Goal: Task Accomplishment & Management: Complete application form

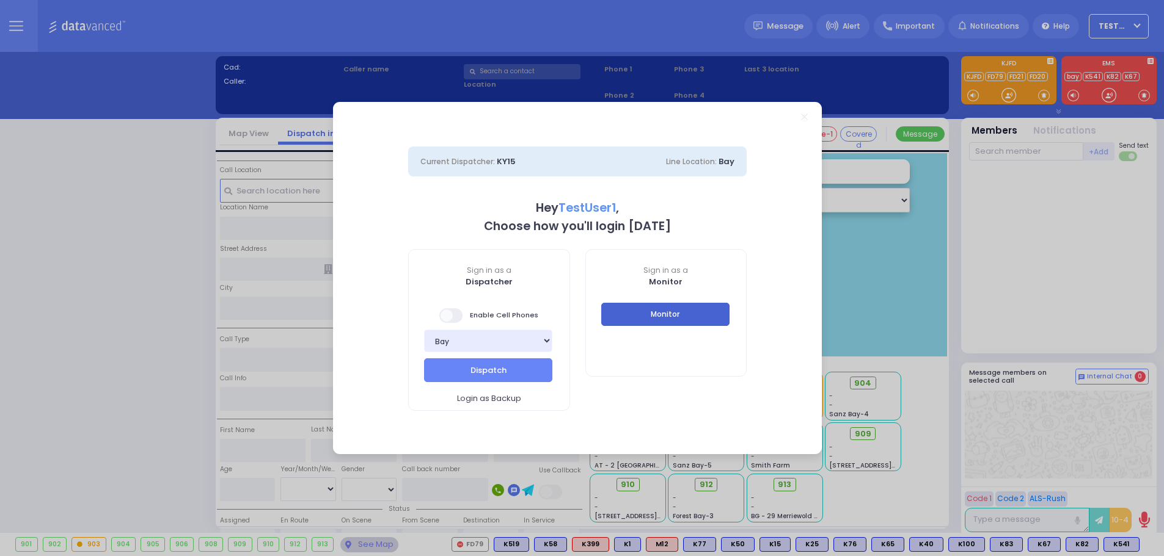
click at [639, 304] on button "Monitor" at bounding box center [665, 314] width 128 height 23
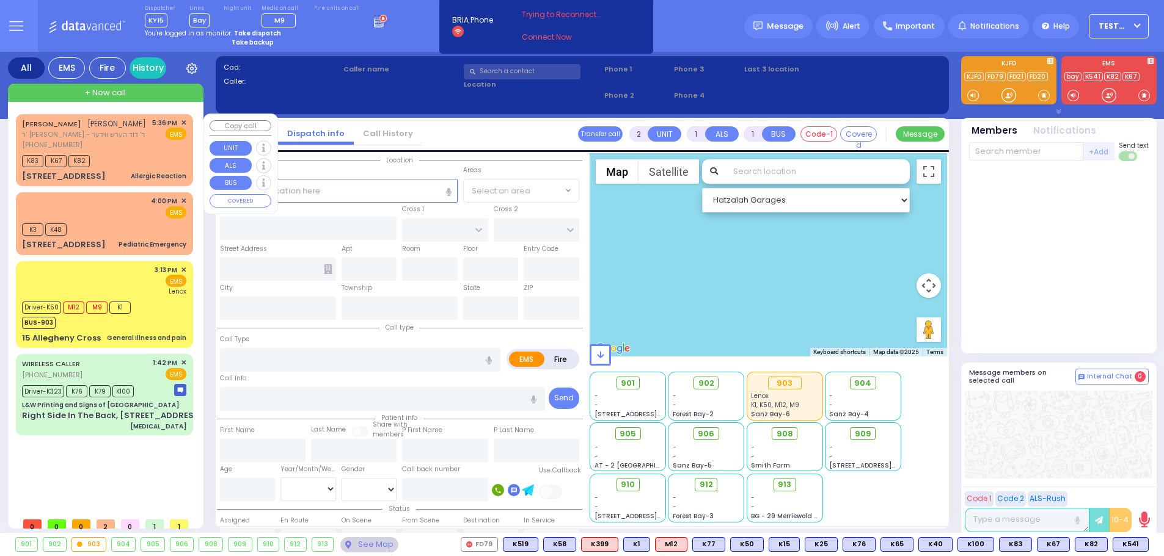
click at [128, 148] on div "[PHONE_NUMBER]" at bounding box center [84, 145] width 124 height 10
select select
type input "Allergic Reaction"
radio input "true"
type input "[PERSON_NAME]"
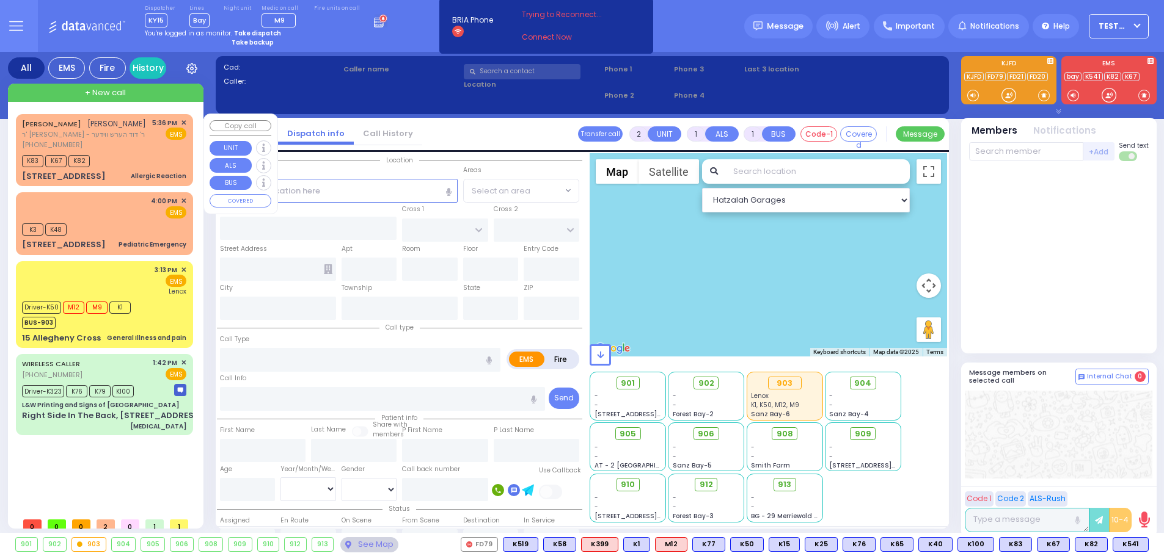
type input "[PERSON_NAME]"
select select
type input "17:36"
type input "17:38"
select select "Hatzalah Garages"
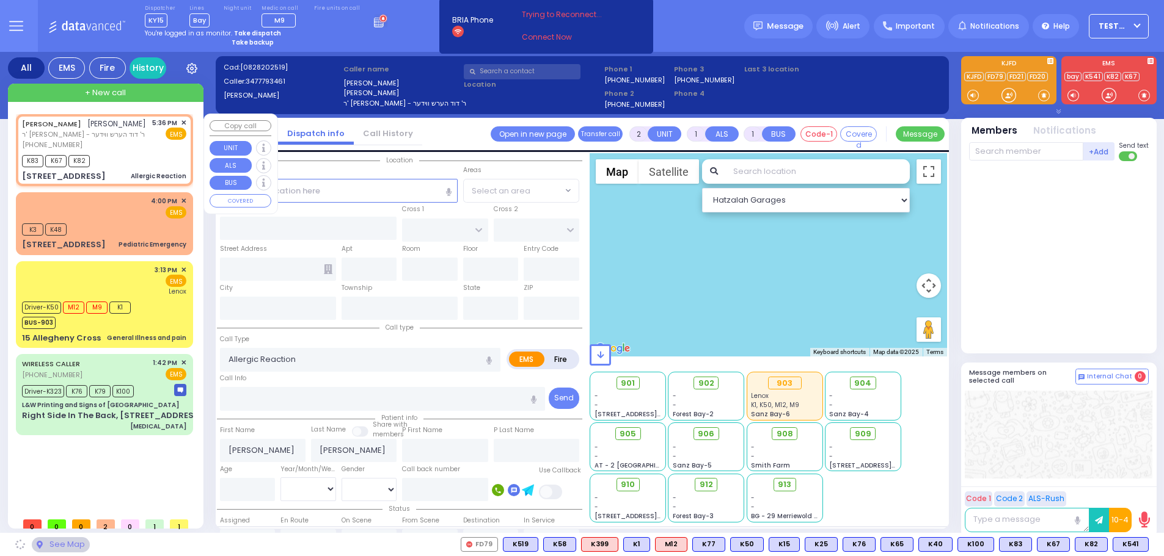
type input "DARTMOUTH RD"
type input "BERKELEY COURT"
type input "[STREET_ADDRESS]"
type input "Woodbury"
type input "[US_STATE]"
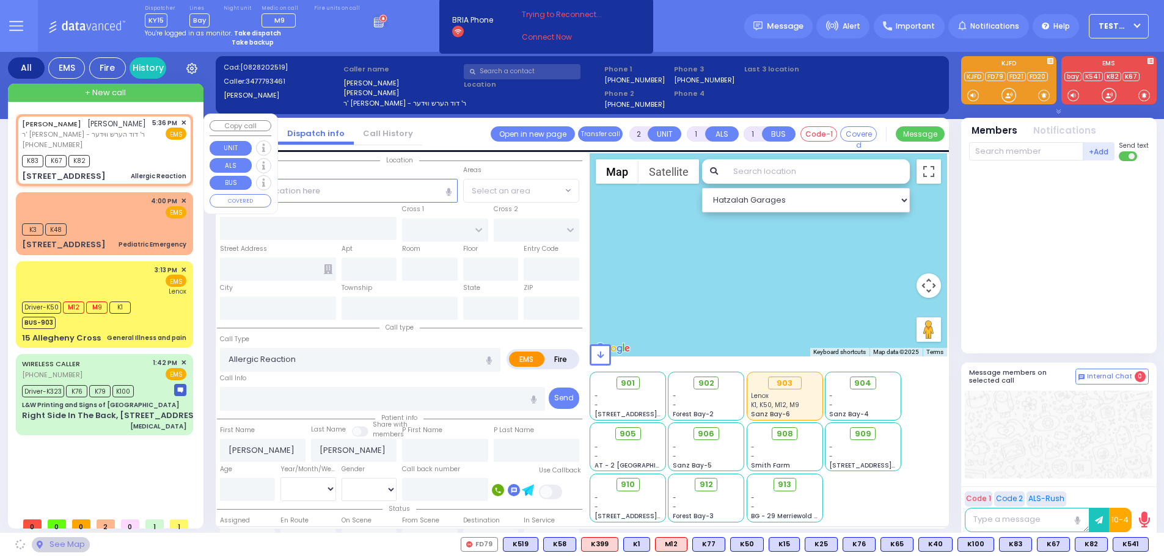
type input "10930"
select select "[GEOGRAPHIC_DATA]"
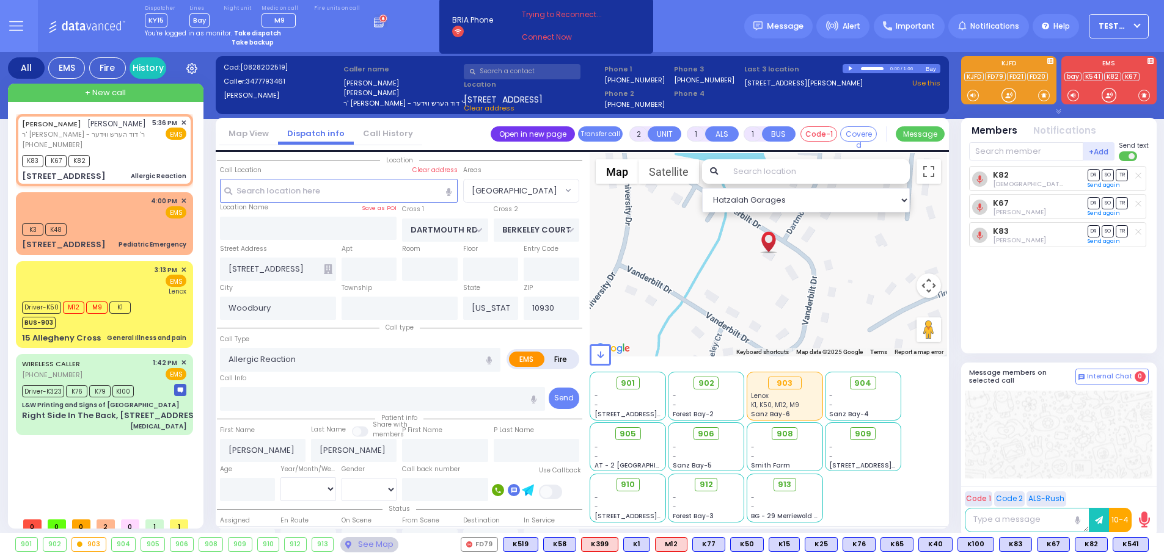
click at [537, 137] on link "Open in new page" at bounding box center [532, 133] width 84 height 15
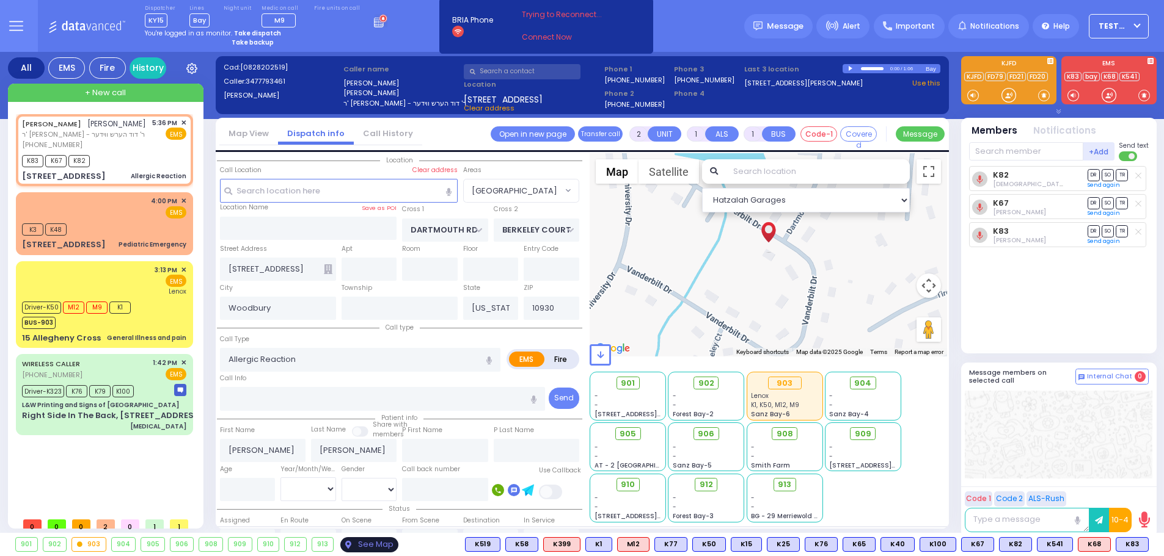
click at [383, 546] on div "See Map" at bounding box center [368, 545] width 57 height 15
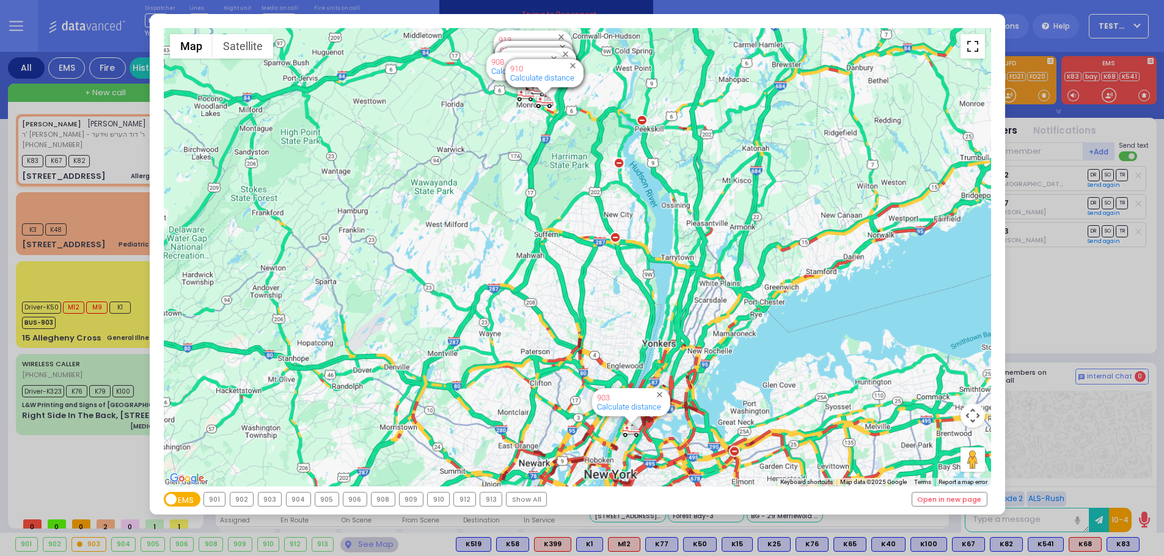
drag, startPoint x: 971, startPoint y: 47, endPoint x: 963, endPoint y: 126, distance: 79.3
click at [971, 47] on button "Toggle fullscreen view" at bounding box center [972, 46] width 24 height 24
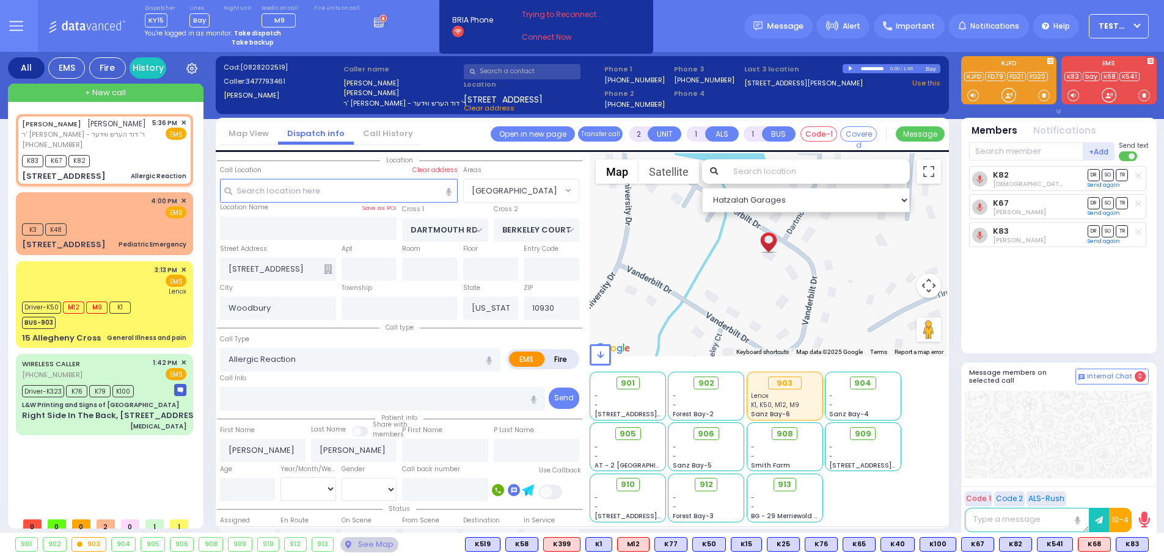
click at [765, 244] on img "MORDCHE FERENCZ" at bounding box center [767, 237] width 21 height 37
drag, startPoint x: 927, startPoint y: 328, endPoint x: 764, endPoint y: 255, distance: 178.6
click at [764, 255] on div "To activate drag with keyboard, press Alt + Enter. Once in keyboard drag state,…" at bounding box center [767, 254] width 357 height 203
drag, startPoint x: 933, startPoint y: 330, endPoint x: 776, endPoint y: 248, distance: 176.5
click at [776, 248] on div "To activate drag with keyboard, press Alt + Enter. Once in keyboard drag state,…" at bounding box center [767, 254] width 357 height 203
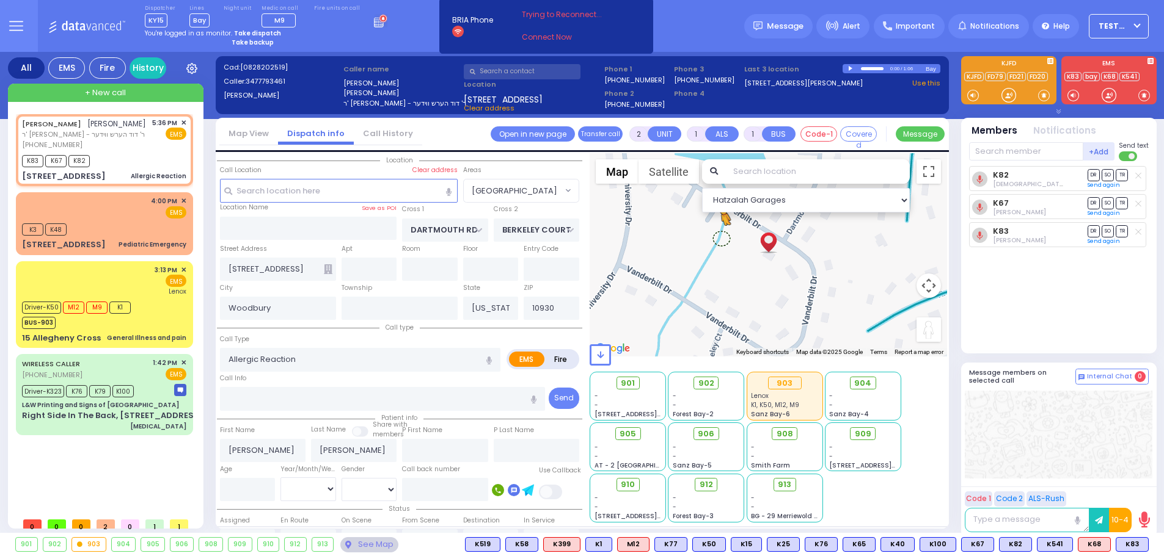
drag, startPoint x: 855, startPoint y: 282, endPoint x: 716, endPoint y: 233, distance: 147.2
click at [716, 233] on div "To activate drag with keyboard, press Alt + Enter. Once in keyboard drag state,…" at bounding box center [767, 254] width 357 height 203
click at [263, 269] on input "[STREET_ADDRESS]" at bounding box center [278, 269] width 116 height 23
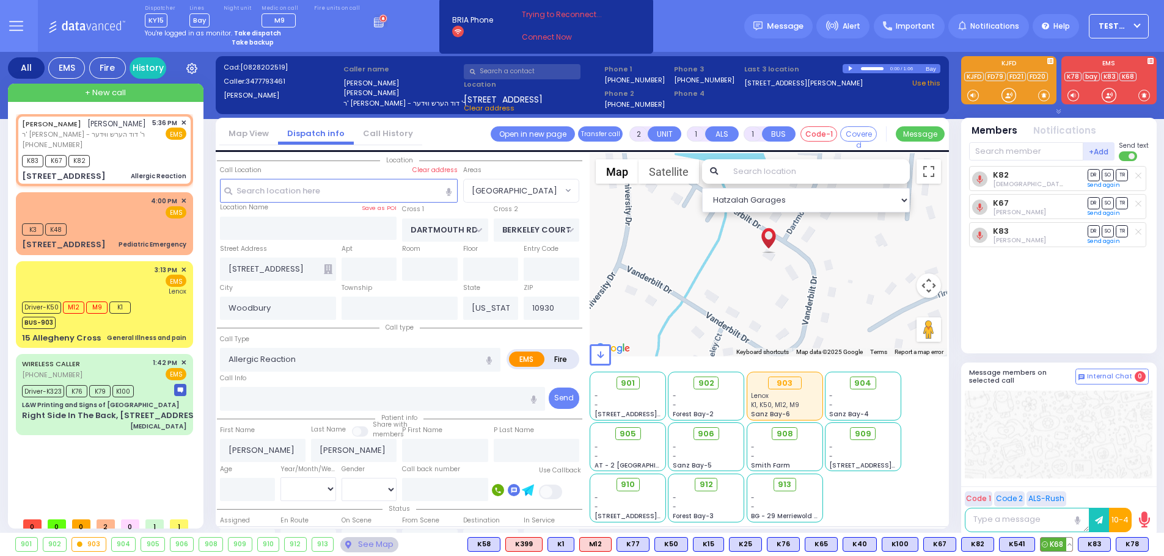
click at [1069, 542] on button at bounding box center [1069, 544] width 6 height 13
click at [1019, 515] on icon at bounding box center [1017, 517] width 7 height 7
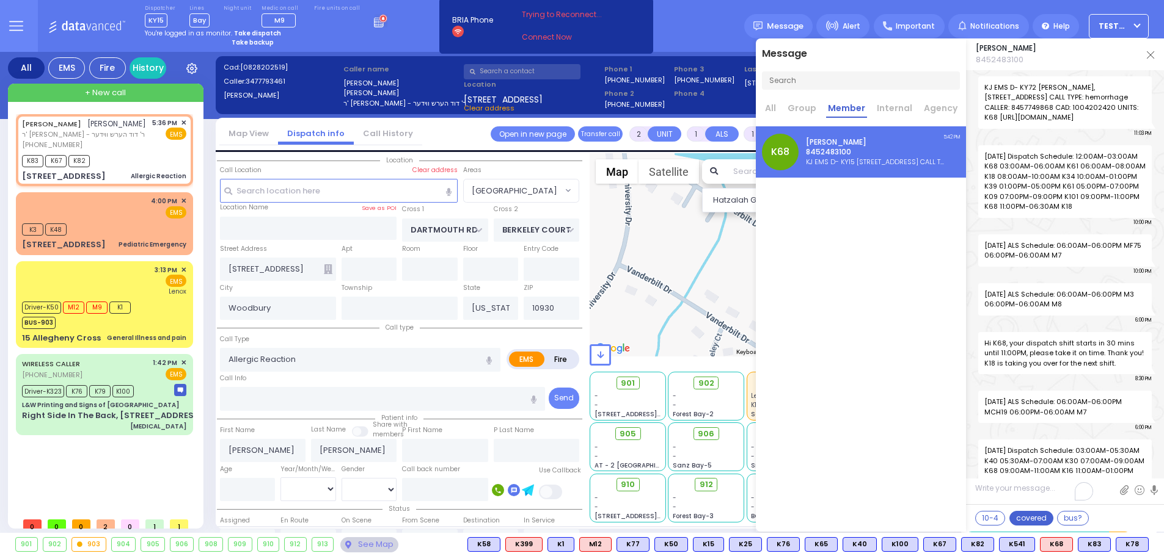
scroll to position [86647, 0]
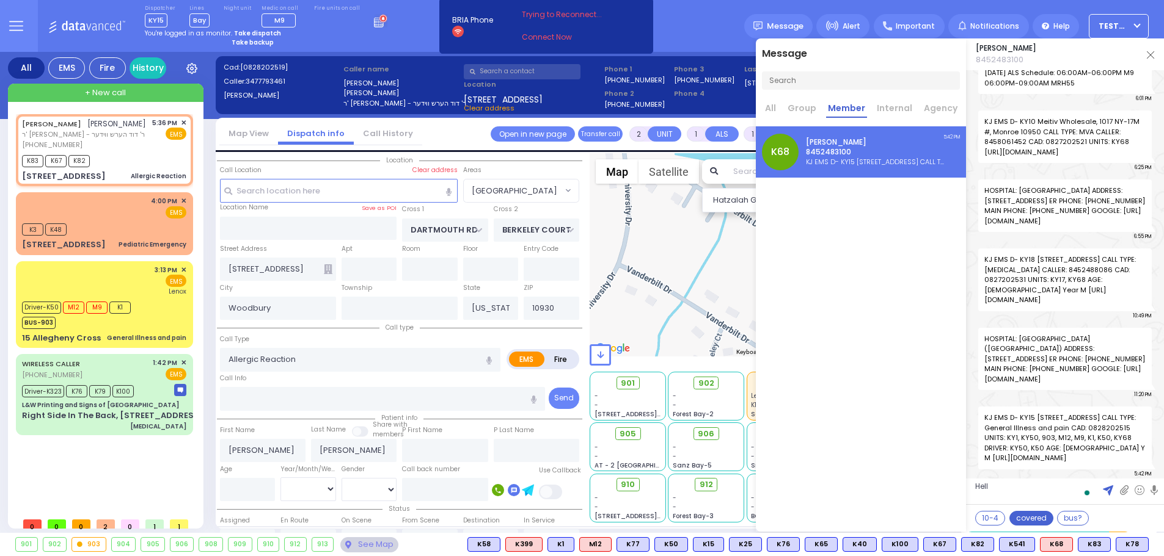
type textarea "Hello"
drag, startPoint x: 1039, startPoint y: 395, endPoint x: 1093, endPoint y: 393, distance: 54.4
click at [1093, 407] on span "KJ EMS D- KY15 [STREET_ADDRESS] CALL TYPE: General Illness and pain CAD: 082820…" at bounding box center [1064, 438] width 173 height 63
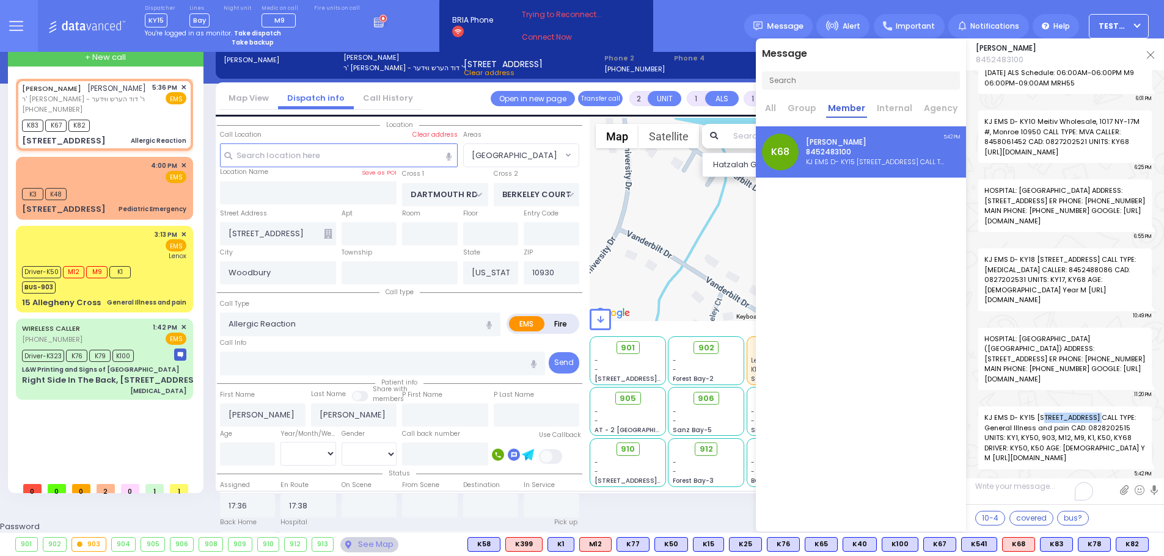
scroll to position [86464, 0]
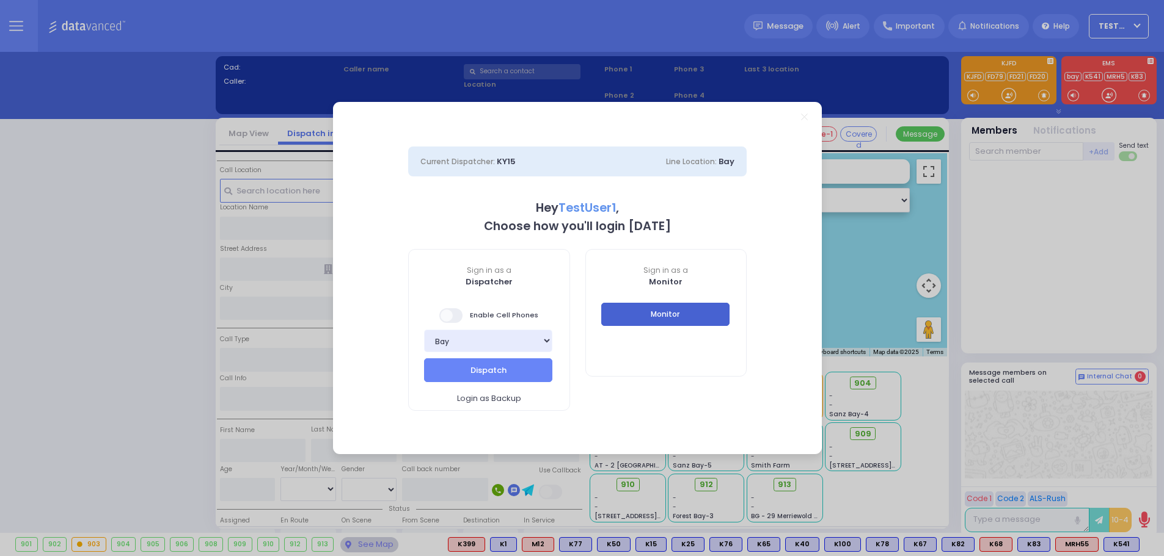
click at [627, 312] on button "Monitor" at bounding box center [665, 314] width 128 height 23
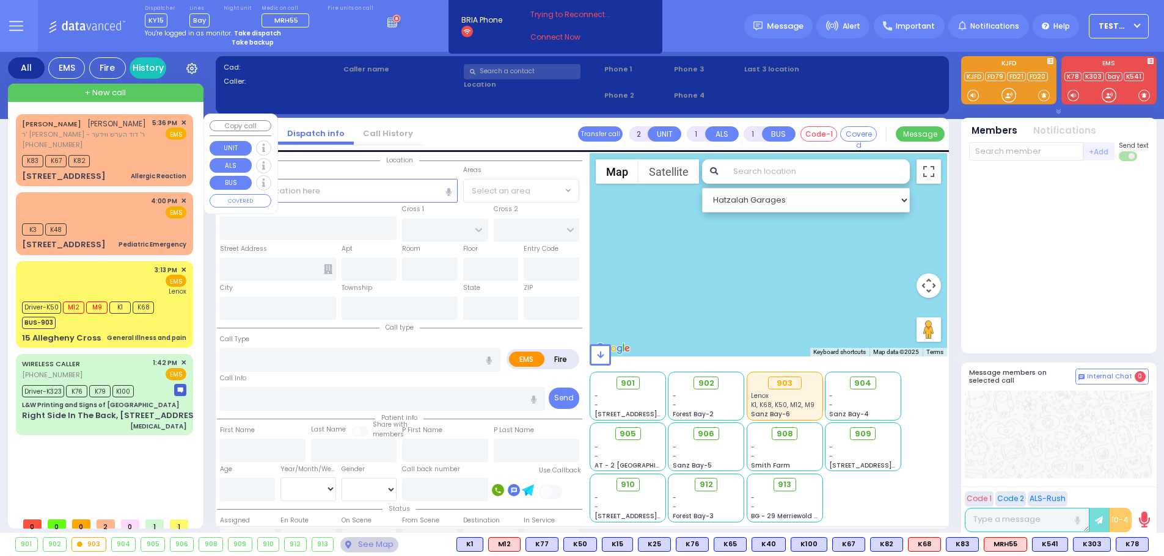
click at [119, 148] on div "[PHONE_NUMBER]" at bounding box center [84, 145] width 124 height 10
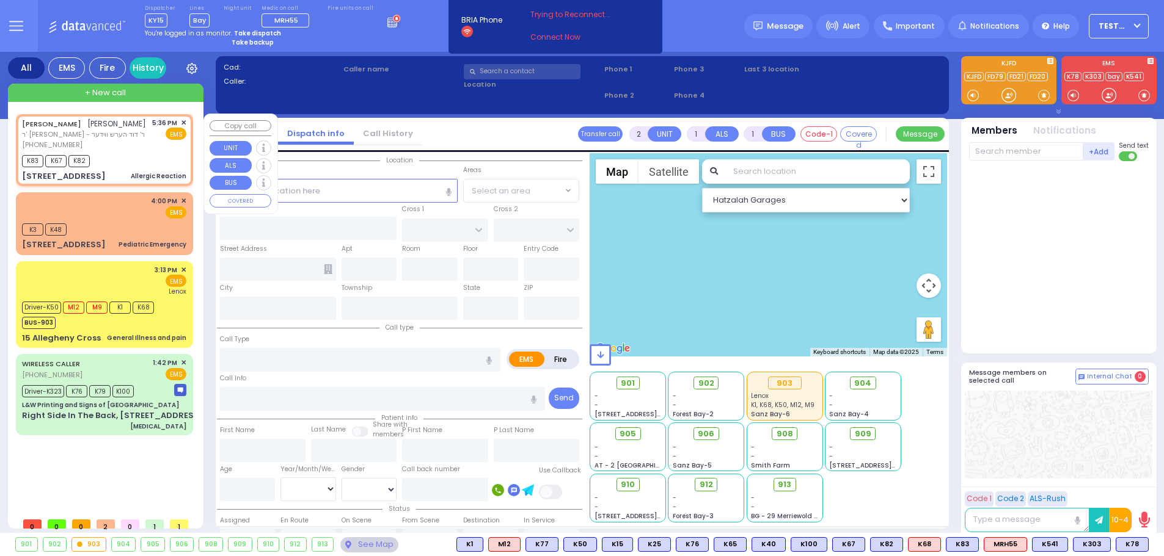
select select
type input "Allergic Reaction"
radio input "true"
type input "[PERSON_NAME]"
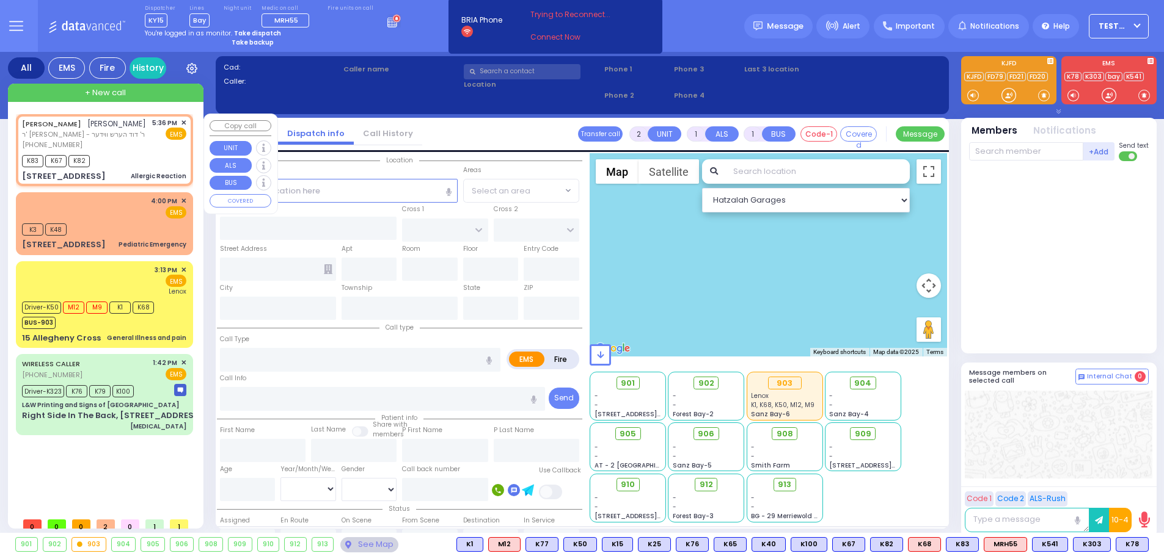
select select
type input "17:36"
type input "17:38"
select select "Hatzalah Garages"
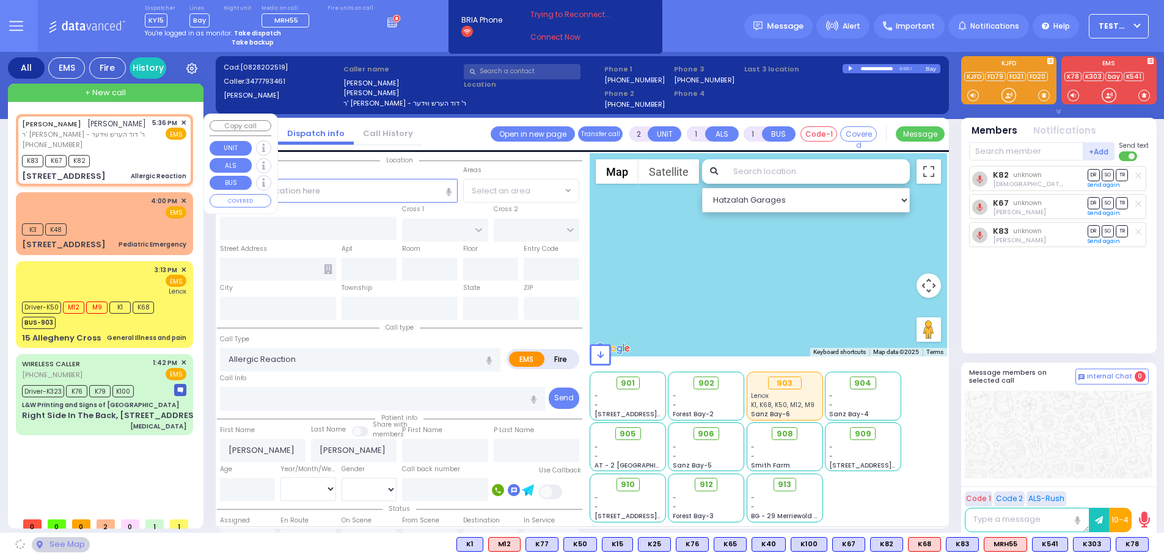
type input "DARTMOUTH RD"
type input "BERKELEY COURT"
type input "[STREET_ADDRESS]"
type input "Woodbury"
type input "[US_STATE]"
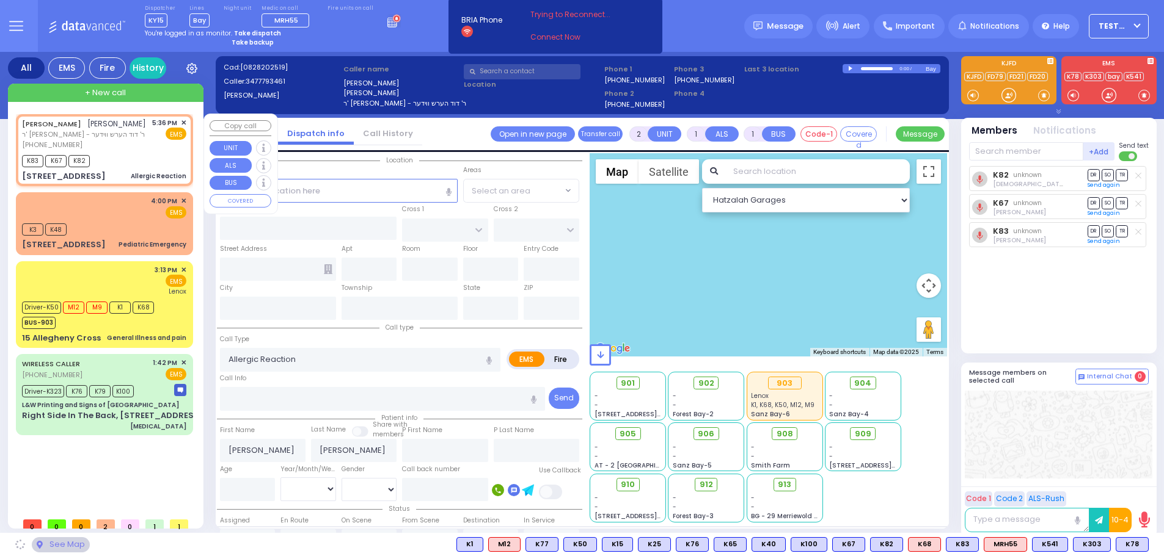
type input "10930"
select select "[GEOGRAPHIC_DATA]"
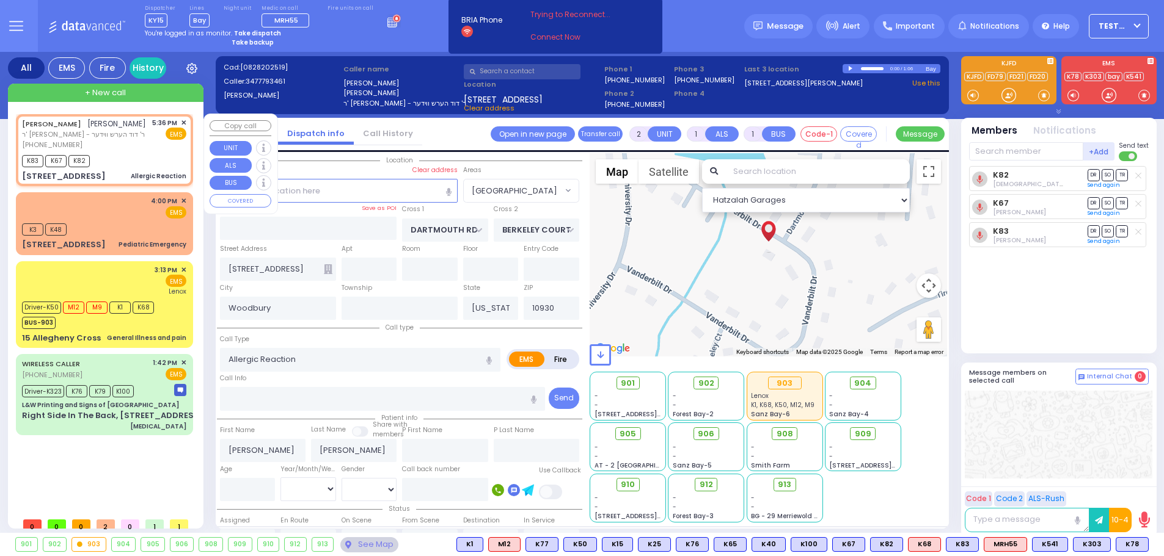
click at [129, 159] on div "K83 K67 K82" at bounding box center [104, 159] width 164 height 15
select select
radio input "true"
select select
select select "Hatzalah Garages"
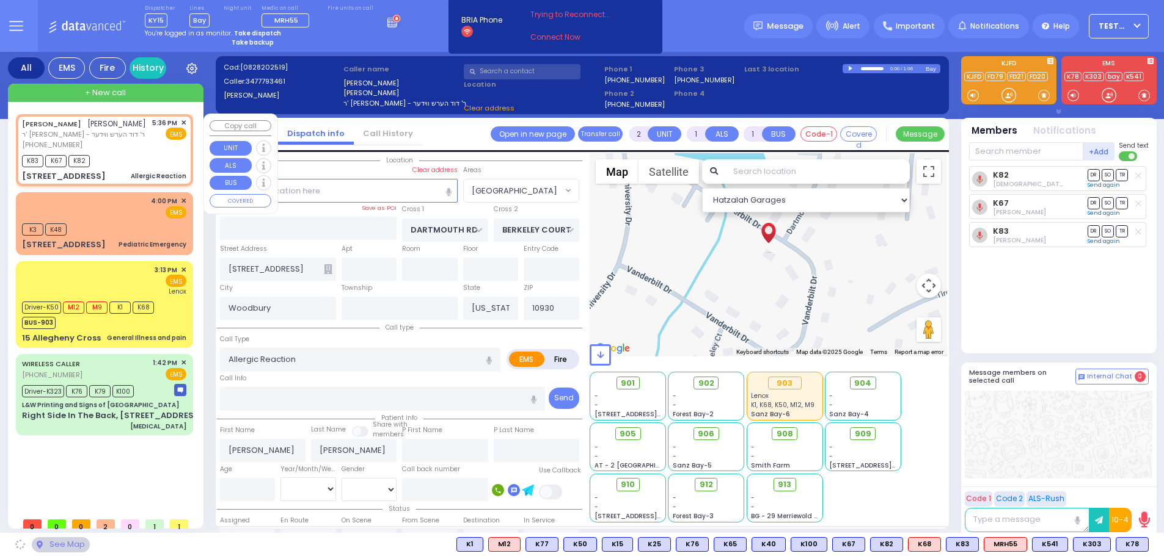
select select "[GEOGRAPHIC_DATA]"
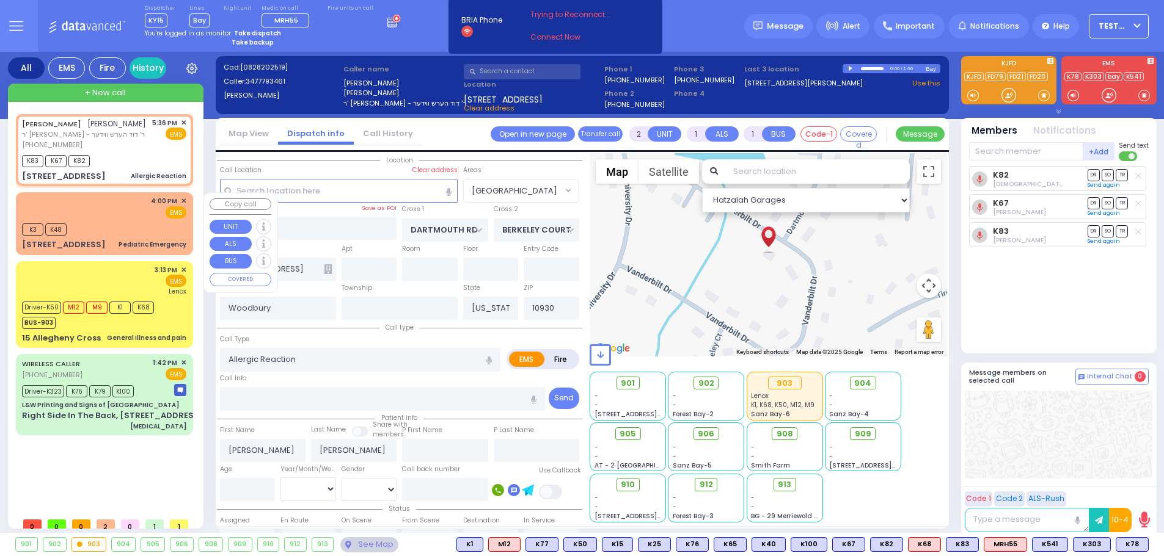
click at [126, 222] on div "K3 K48" at bounding box center [104, 228] width 164 height 15
type input "6"
select select
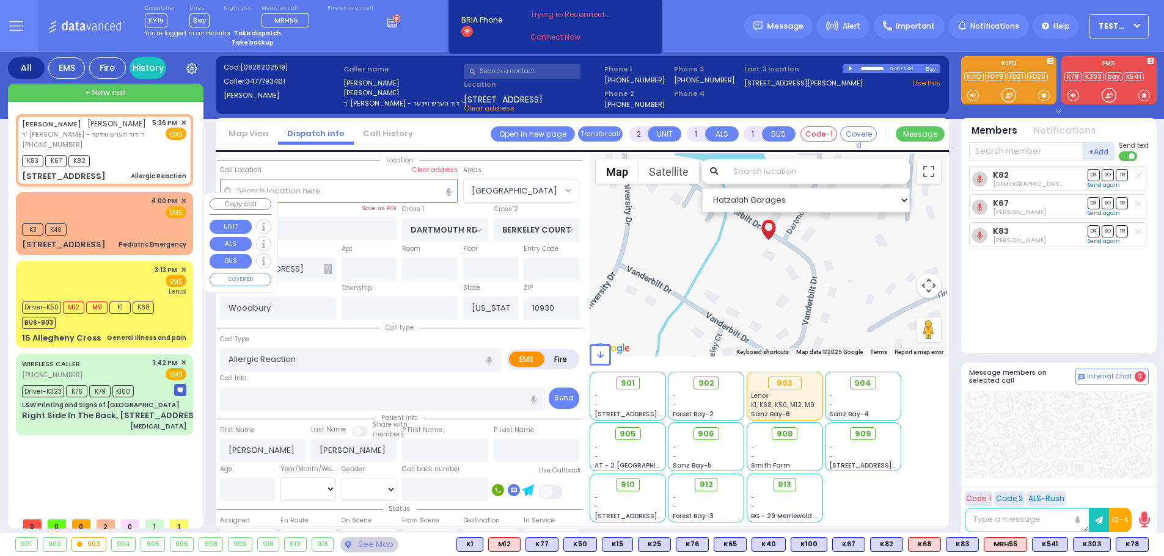
type input "Pediatric Emergency"
radio input "true"
type input "Unknown"
select select "Year"
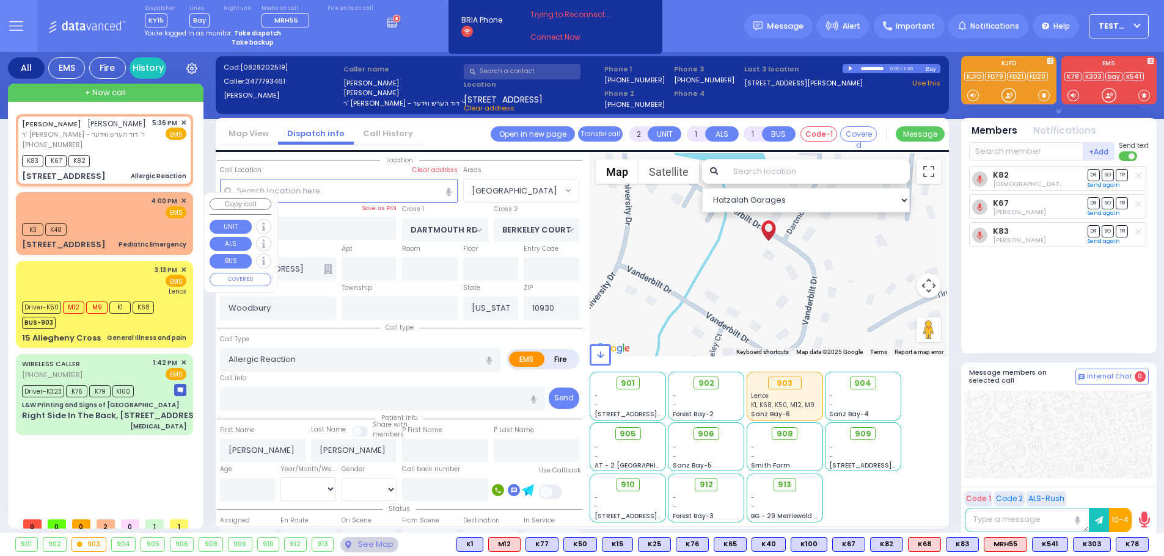
type input "16:00"
select select "Hatzalah Garages"
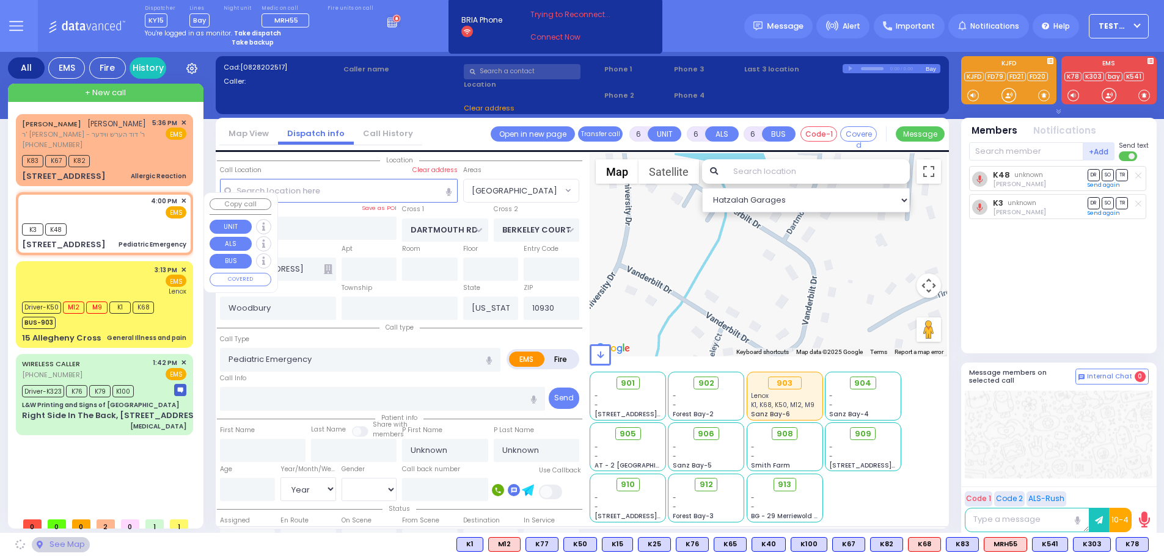
type input "VIRGINIA AVE"
type input "HOLLAND COURT"
type input "[STREET_ADDRESS]"
type input "Monroe"
type input "10950"
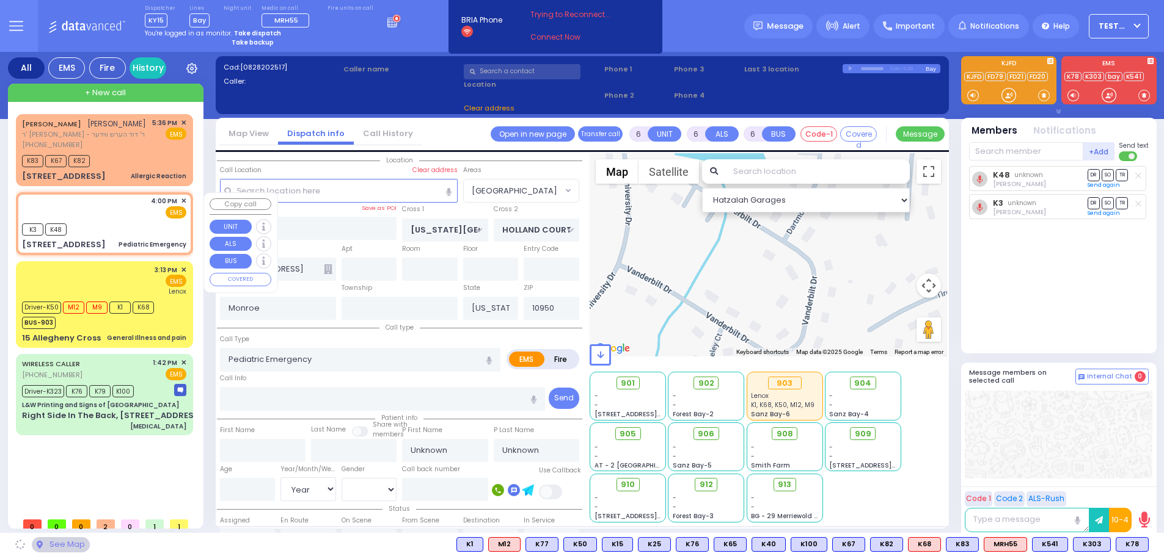
select select "[GEOGRAPHIC_DATA]"
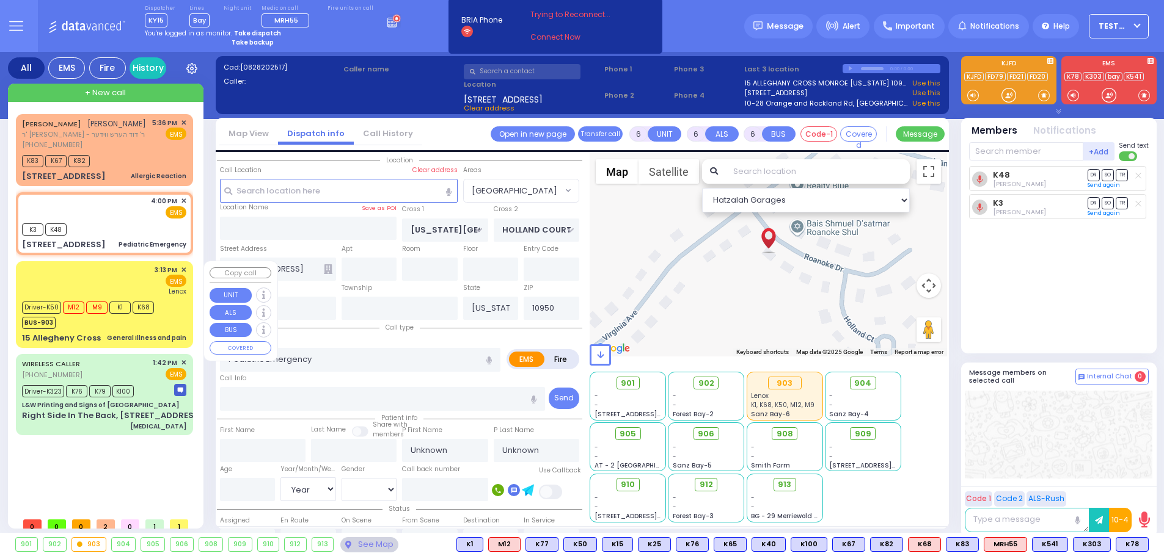
click at [120, 283] on div "3:13 PM ✕ EMS Lenox" at bounding box center [104, 281] width 164 height 32
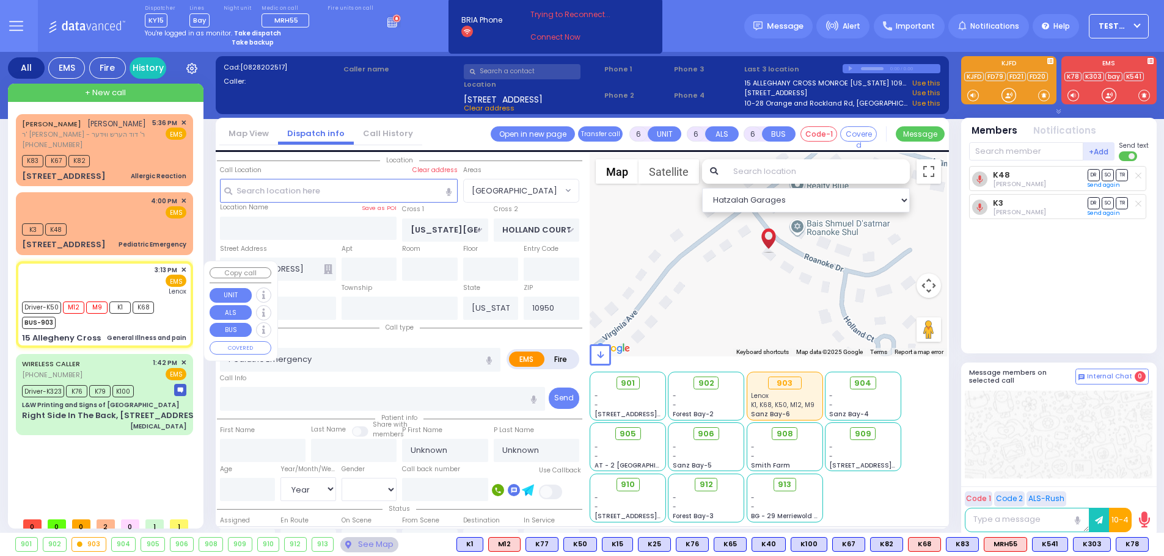
select select
type input "General Illness and pain"
radio input "true"
type input "Andor"
type input "Silber"
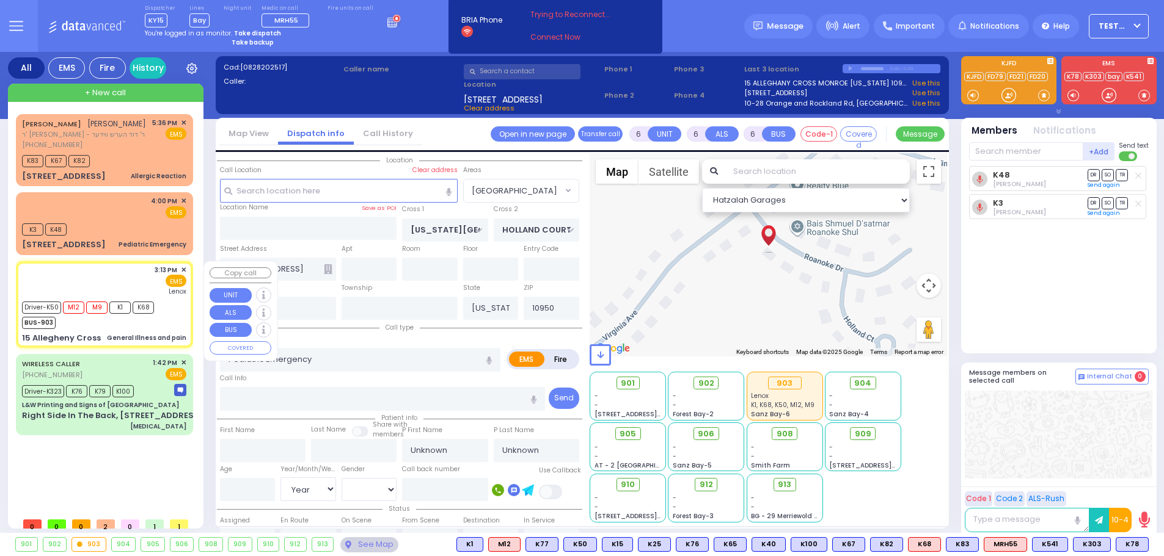
type input "93"
select select "Year"
select select "[DEMOGRAPHIC_DATA]"
type input "15:13"
type input "15:15"
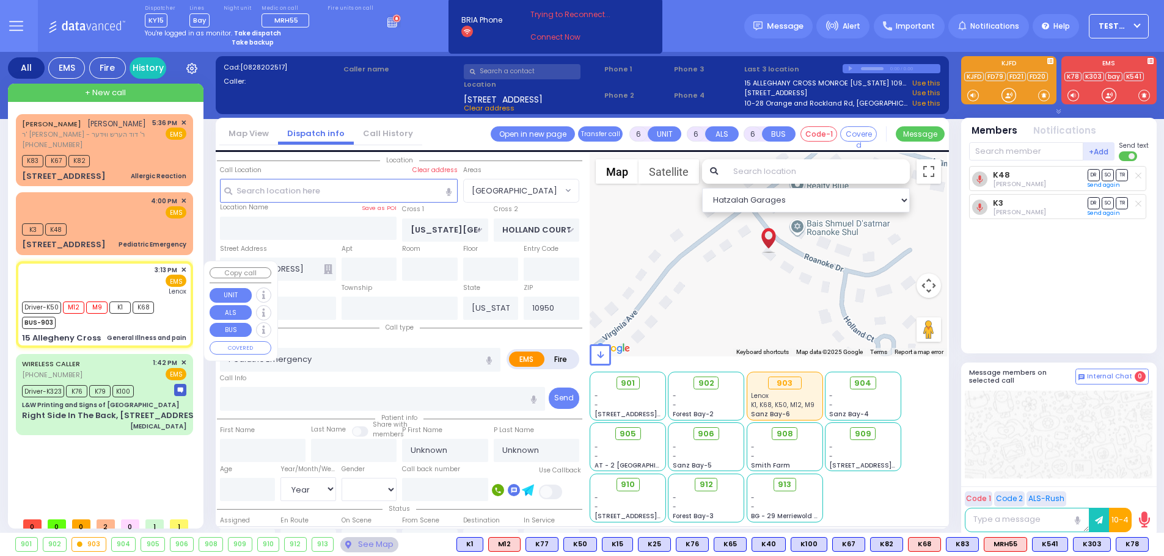
type input "16:32"
type input "Lenox Hill Hospital"
select select "Hatzalah Garages"
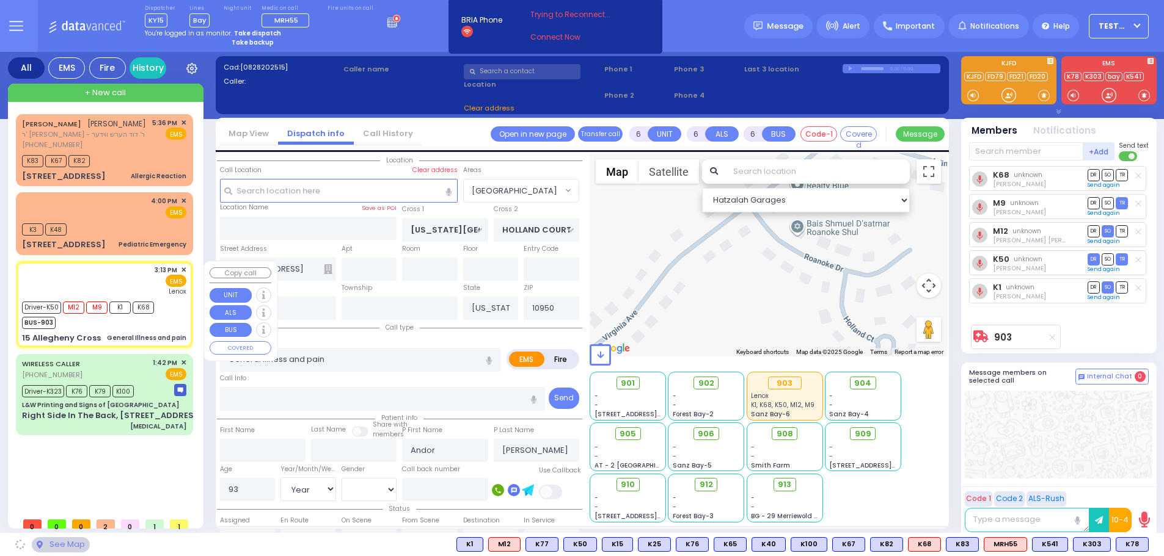
type input "HUDSON POINTE"
type input "15 Allegheny Cross"
type input "MONROE"
select select "[GEOGRAPHIC_DATA]"
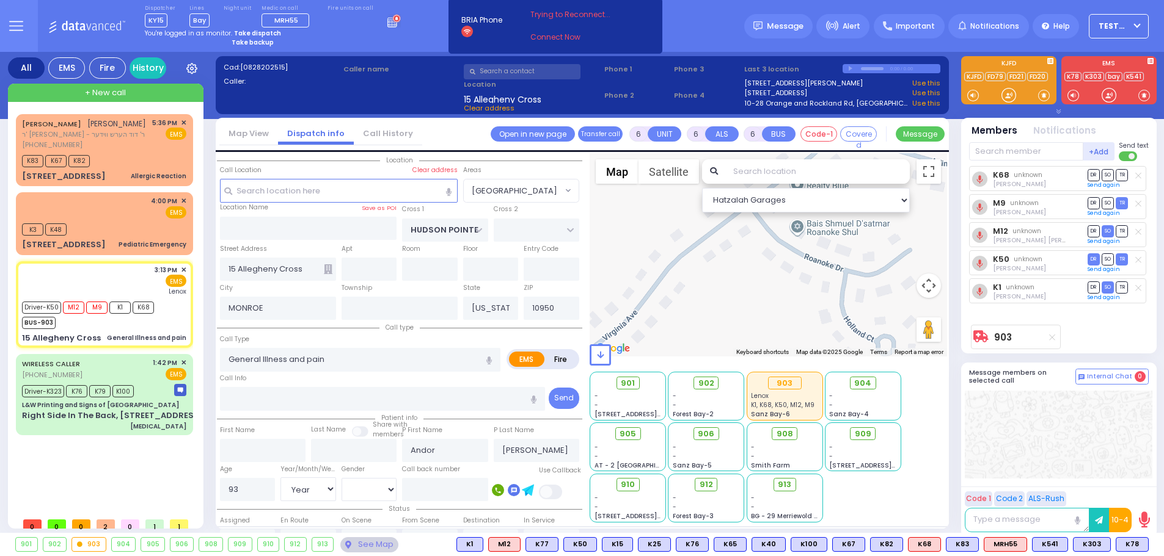
scroll to position [35, 0]
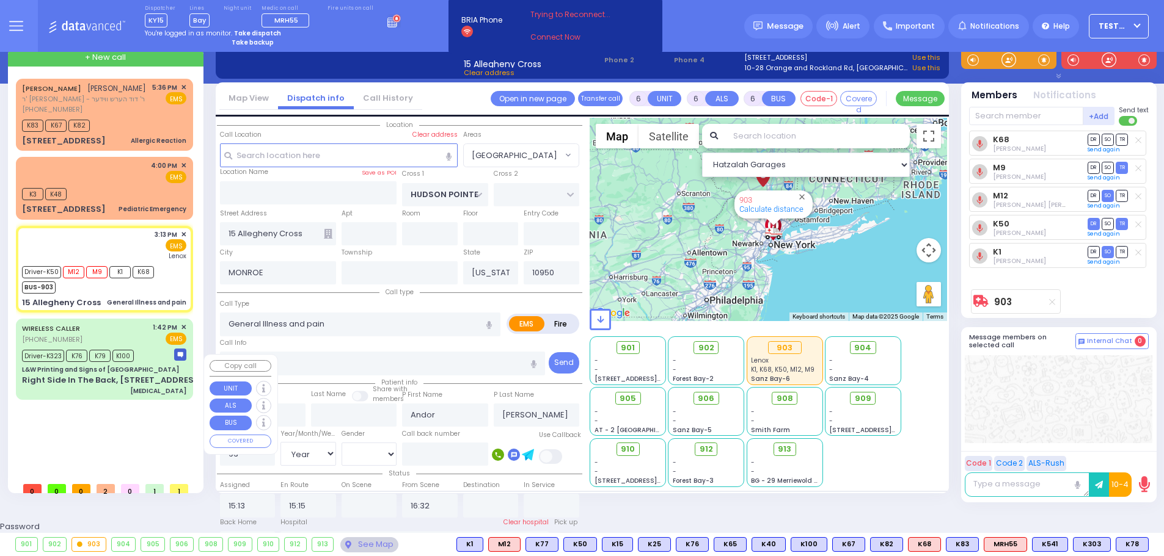
click at [115, 339] on div "WIRELESS CALLER (718) 490-3198 1:42 PM ✕ EMS" at bounding box center [104, 334] width 164 height 23
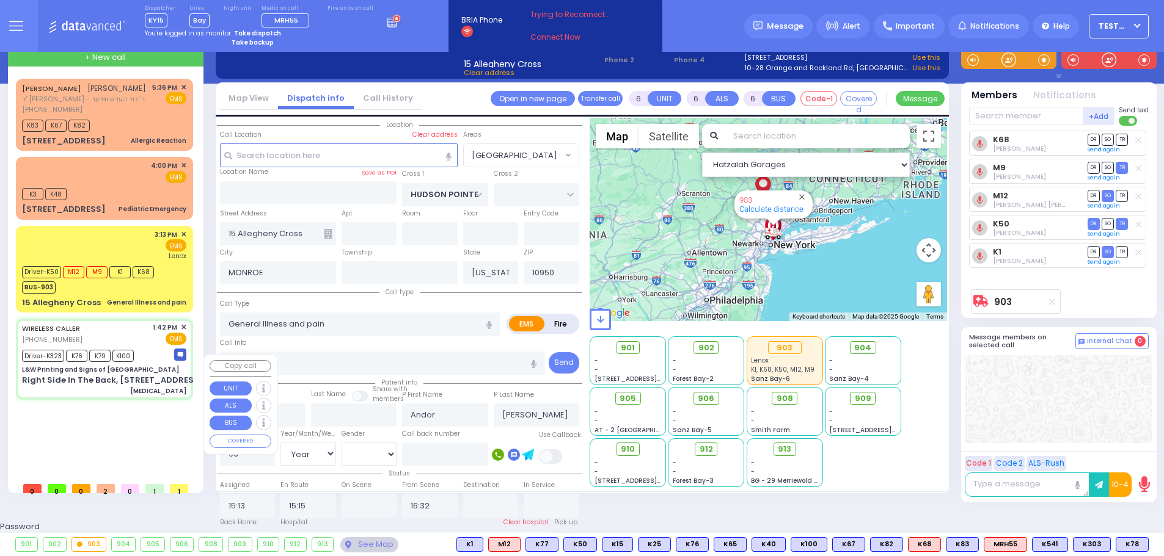
select select
type input "[MEDICAL_DATA]"
radio input "true"
type input "Moshe"
type input "Minsky"
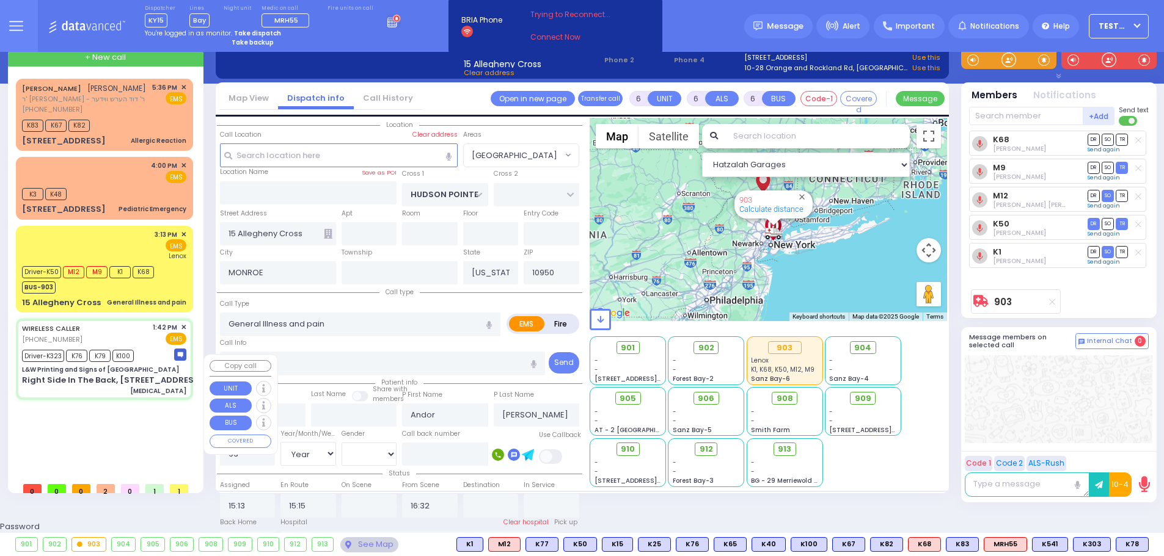
type input "38"
select select "Year"
select select "[DEMOGRAPHIC_DATA]"
type input "13:42"
type input "13:45"
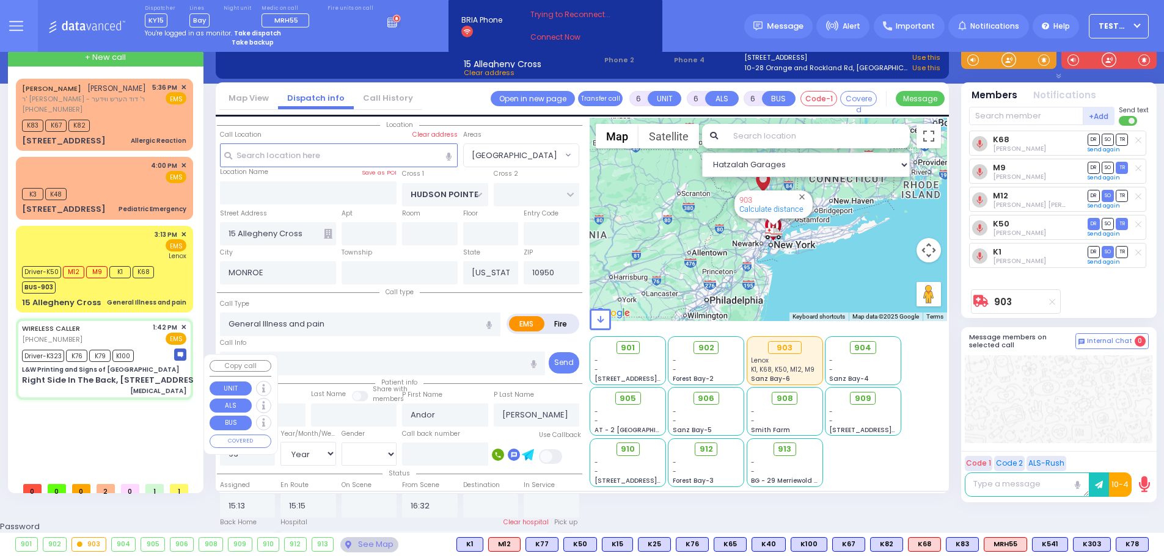
type input "13:48"
type input "14:15"
type input "14:40"
type input "15:04"
type input "Garnet Health Medical Center 707 East Main Street Middletown"
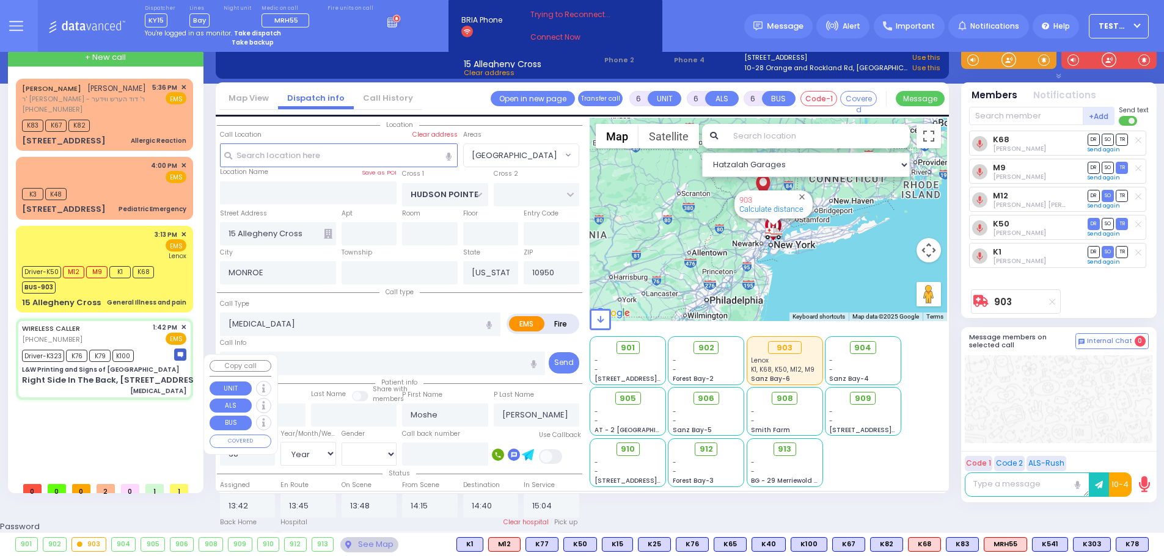
type input "L&W Printing and Signs of [GEOGRAPHIC_DATA]"
type input "KALEV WAY"
type input "TARNOPOL WAY"
type input "Right Side In The Back, [STREET_ADDRESS]"
type input "Kiryas Joel"
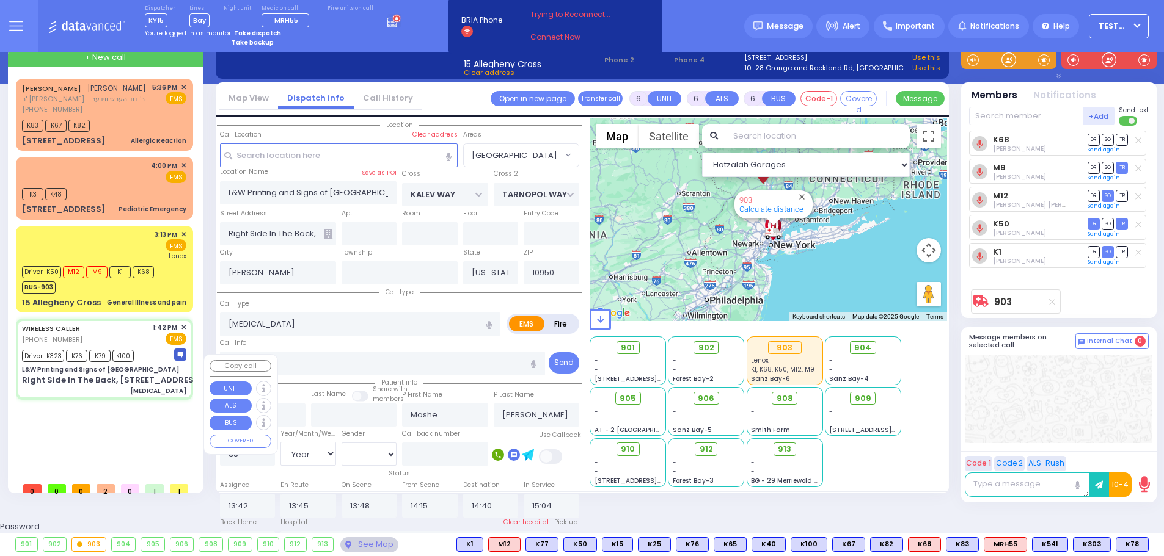
select select "SECTION 3"
select select "Hatzalah Garages"
